Goal: Information Seeking & Learning: Learn about a topic

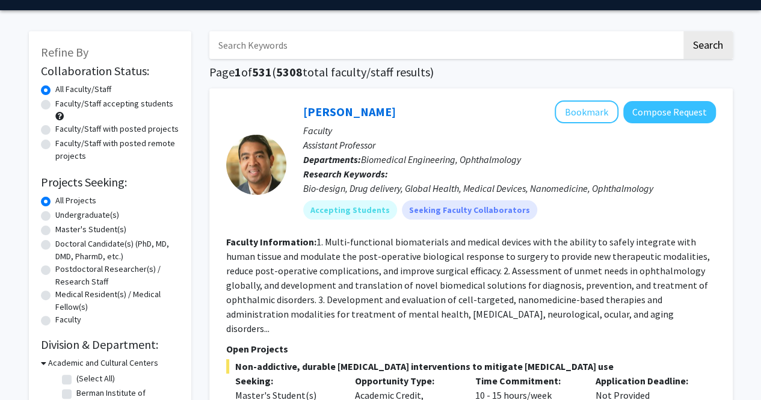
scroll to position [40, 0]
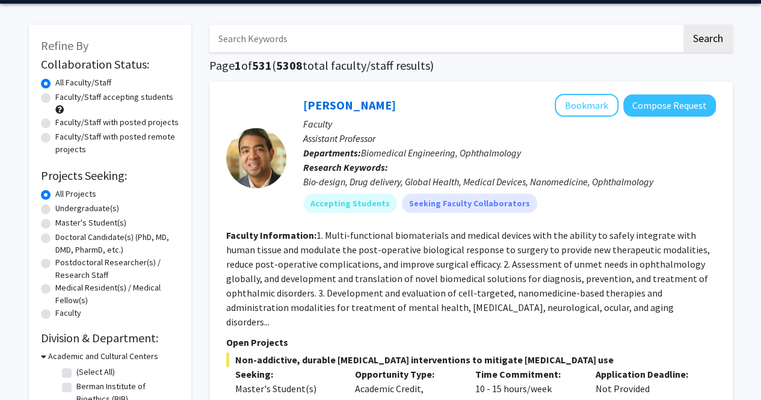
click at [341, 35] on input "Search Keywords" at bounding box center [445, 39] width 472 height 28
type input "neuro"
click at [683, 25] on button "Search" at bounding box center [707, 39] width 49 height 28
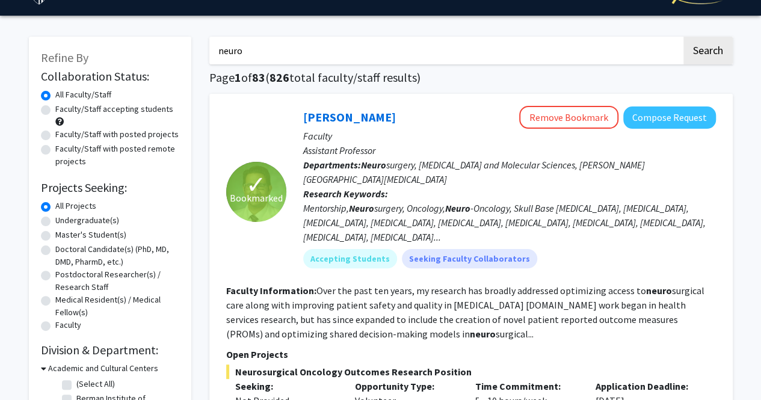
scroll to position [28, 0]
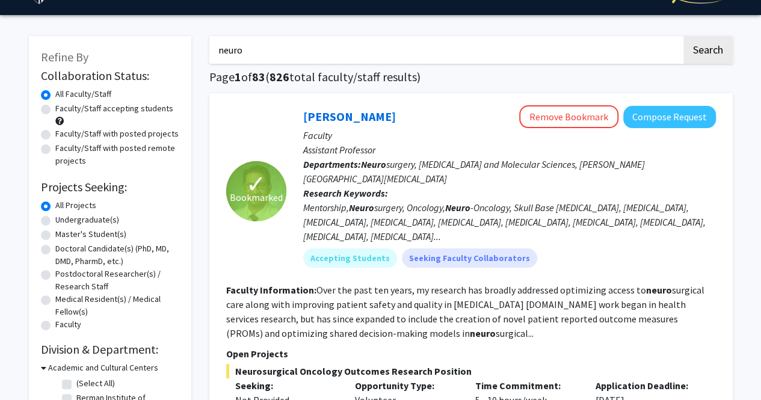
click at [55, 221] on label "Undergraduate(s)" at bounding box center [87, 220] width 64 height 13
click at [55, 221] on input "Undergraduate(s)" at bounding box center [59, 218] width 8 height 8
radio input "true"
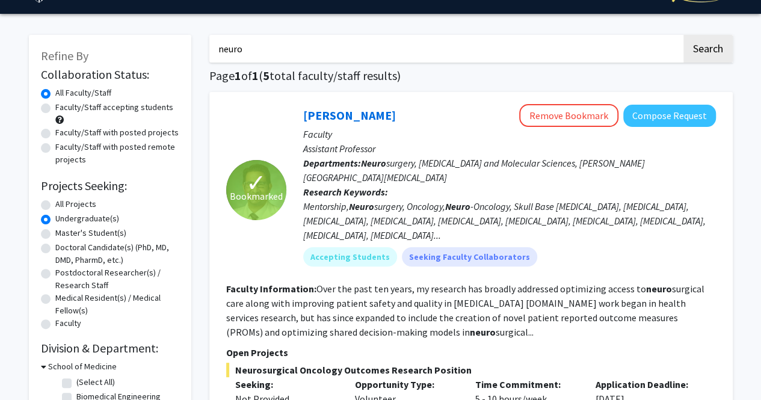
scroll to position [30, 0]
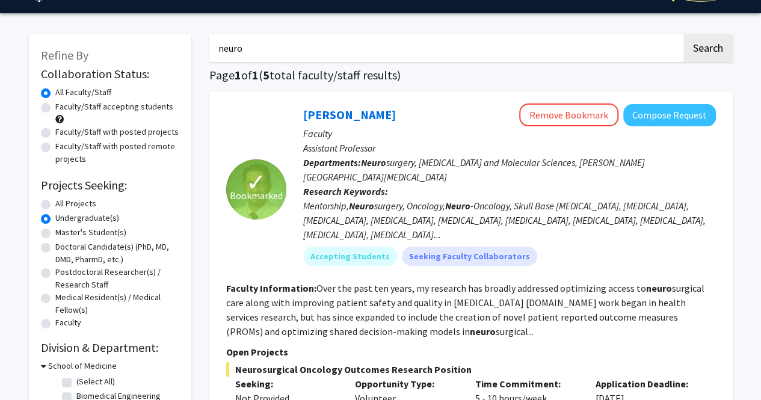
click at [55, 132] on label "Faculty/Staff with posted projects" at bounding box center [116, 132] width 123 height 13
click at [55, 132] on input "Faculty/Staff with posted projects" at bounding box center [59, 130] width 8 height 8
radio input "true"
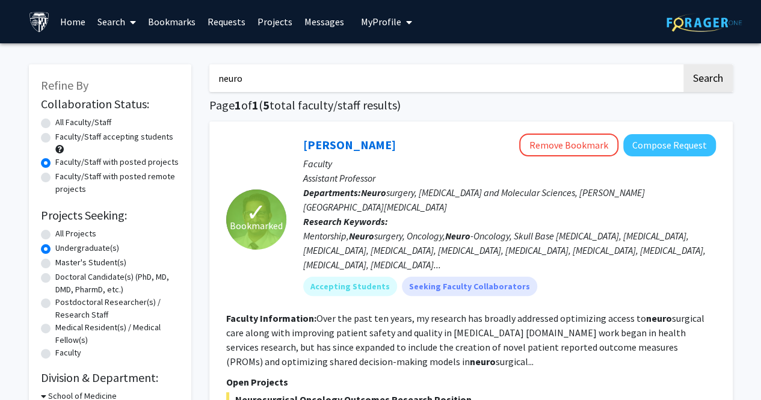
click at [55, 123] on label "All Faculty/Staff" at bounding box center [83, 122] width 56 height 13
click at [55, 123] on input "All Faculty/Staff" at bounding box center [59, 120] width 8 height 8
radio input "true"
click at [55, 235] on label "All Projects" at bounding box center [75, 233] width 41 height 13
click at [55, 235] on input "All Projects" at bounding box center [59, 231] width 8 height 8
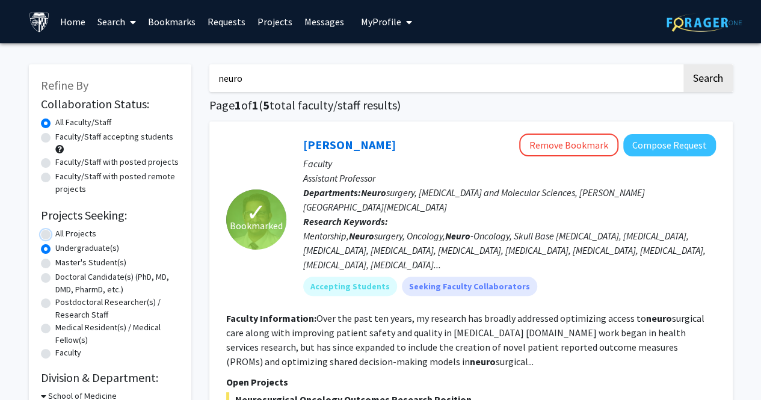
radio input "true"
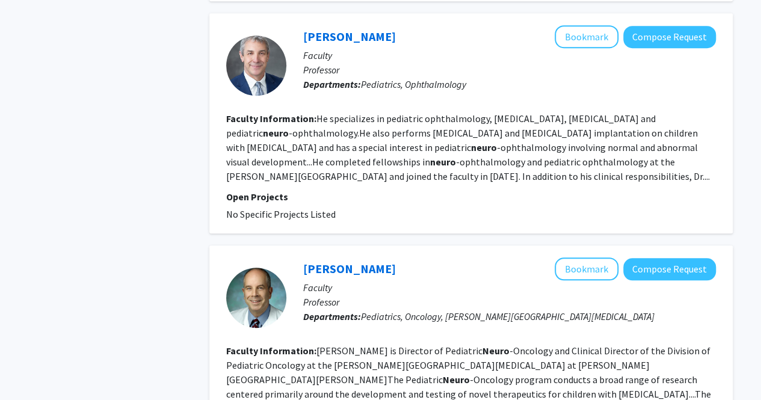
scroll to position [2787, 0]
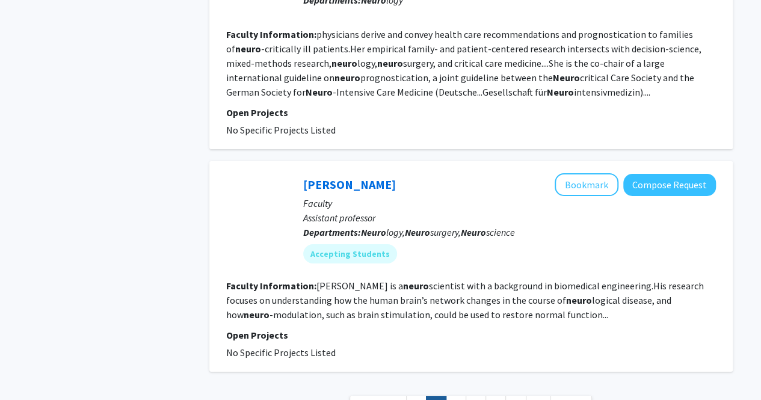
scroll to position [2121, 0]
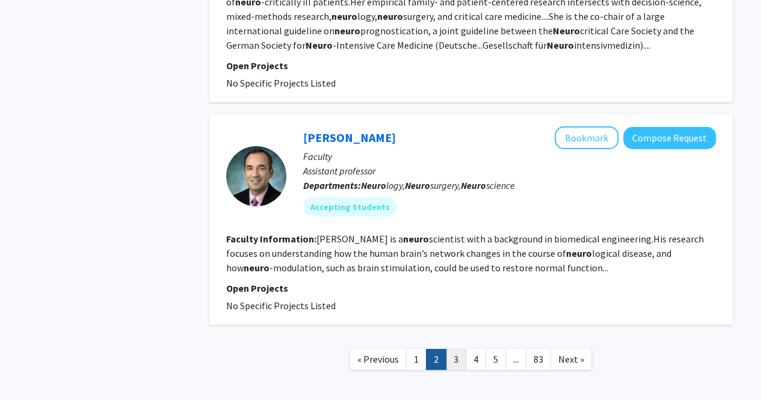
click at [458, 349] on link "3" at bounding box center [456, 359] width 20 height 21
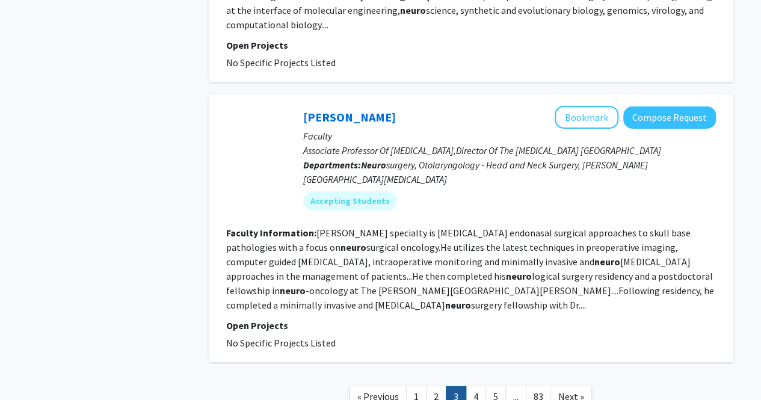
scroll to position [2015, 0]
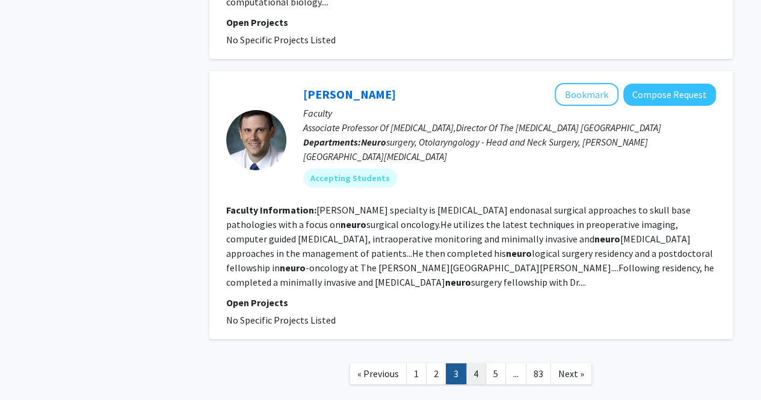
click at [479, 363] on link "4" at bounding box center [476, 373] width 20 height 21
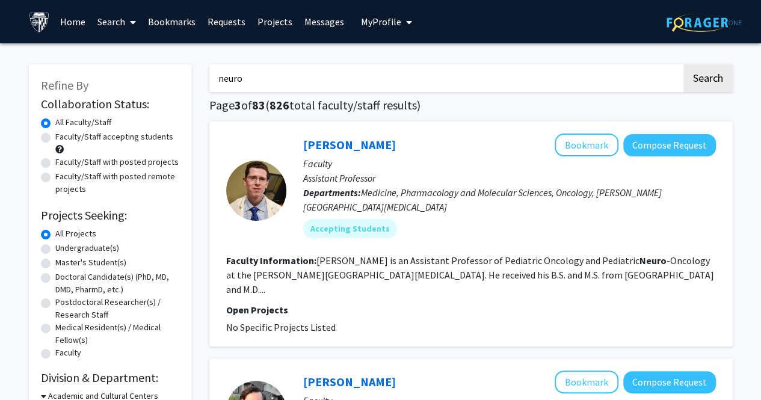
click at [55, 140] on label "Faculty/Staff accepting students" at bounding box center [114, 137] width 118 height 13
click at [55, 138] on input "Faculty/Staff accepting students" at bounding box center [59, 135] width 8 height 8
radio input "true"
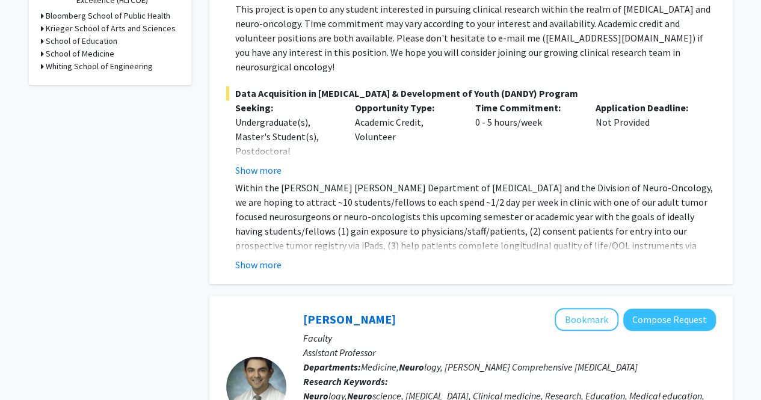
scroll to position [436, 0]
click at [268, 258] on button "Show more" at bounding box center [258, 265] width 46 height 14
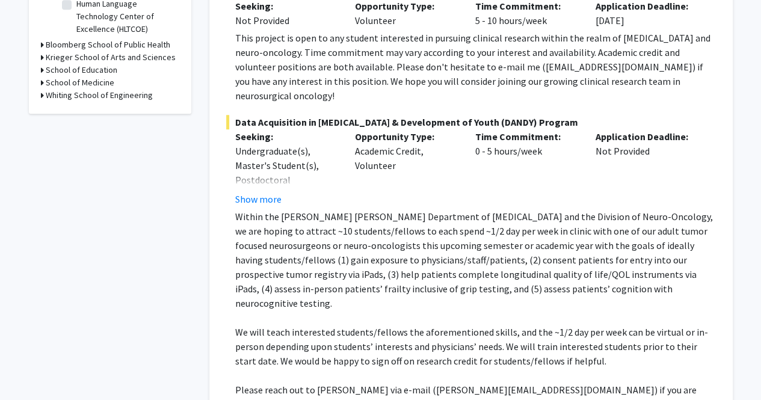
scroll to position [408, 0]
click at [267, 191] on button "Show more" at bounding box center [258, 198] width 46 height 14
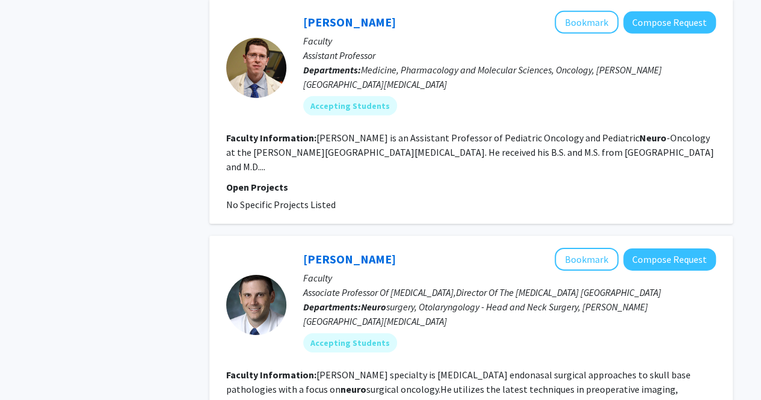
scroll to position [1852, 0]
